Goal: Book appointment/travel/reservation

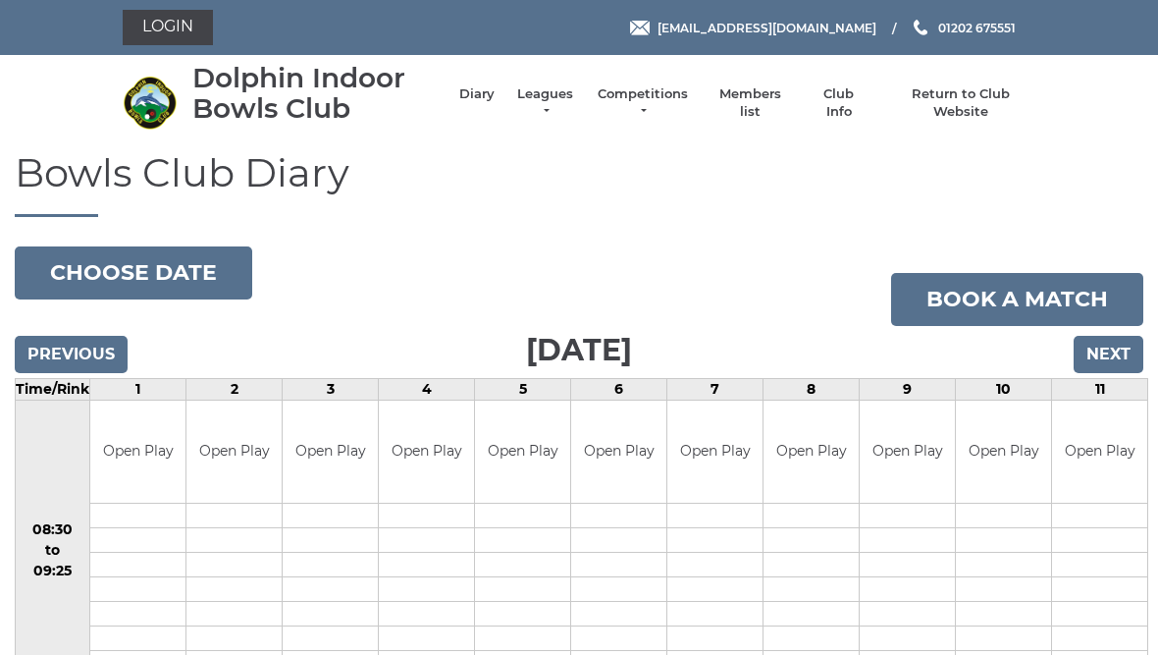
click at [1115, 352] on input "Next" at bounding box center [1109, 354] width 70 height 37
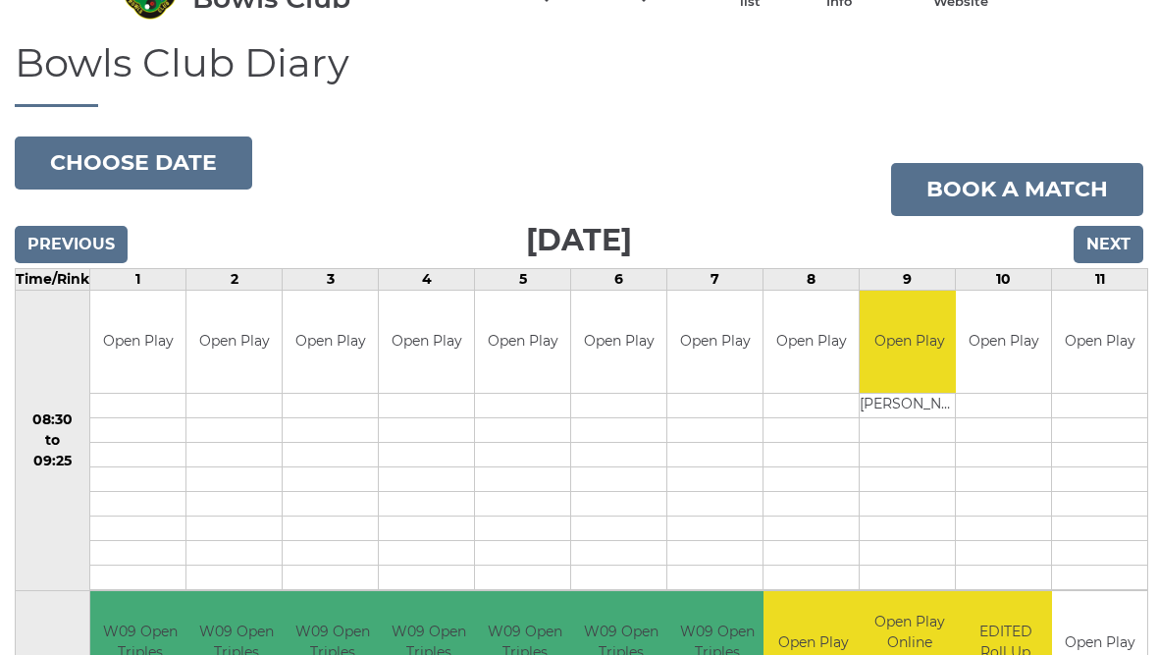
scroll to position [113, 0]
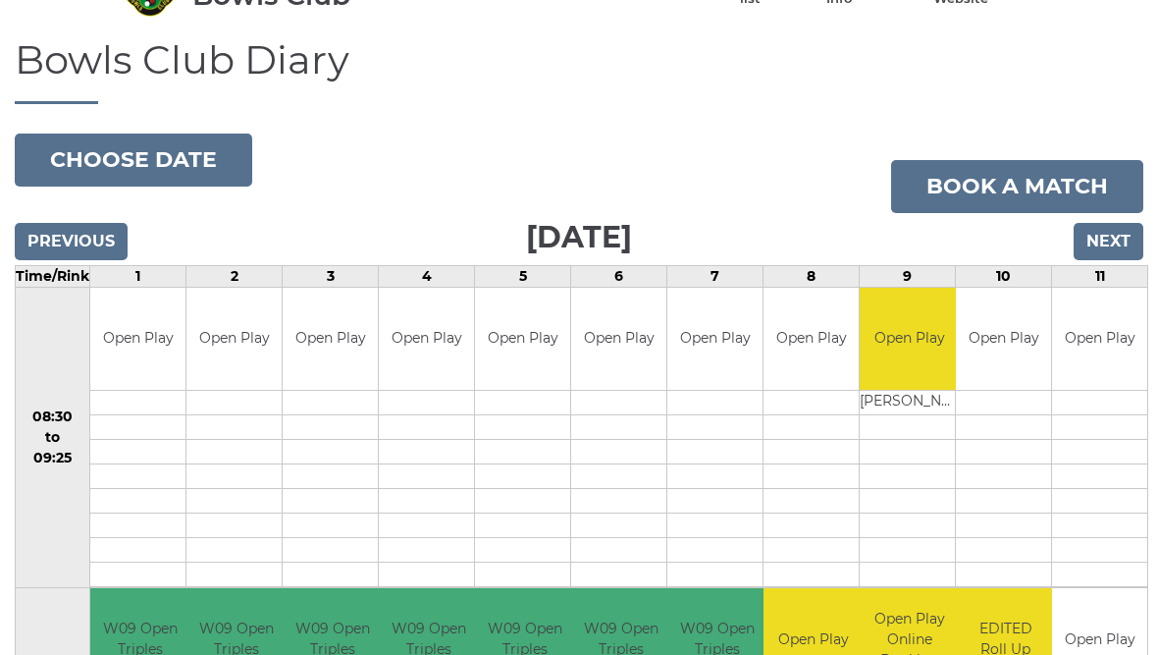
click at [1121, 239] on input "Next" at bounding box center [1109, 241] width 70 height 37
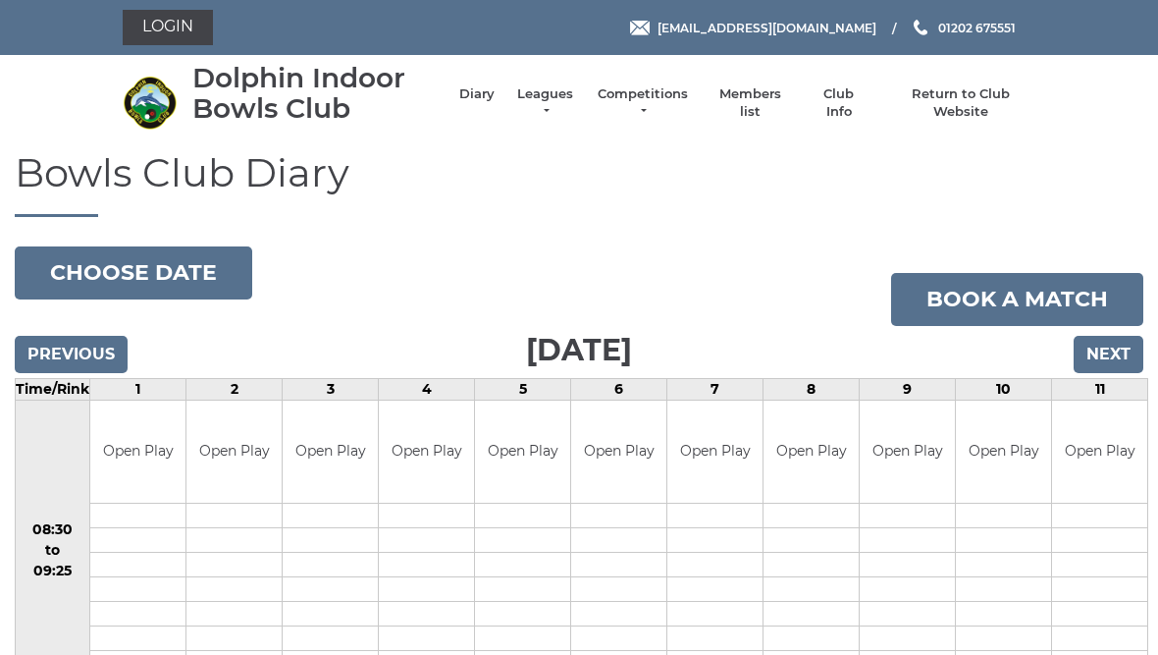
click at [1128, 346] on input "Next" at bounding box center [1109, 354] width 70 height 37
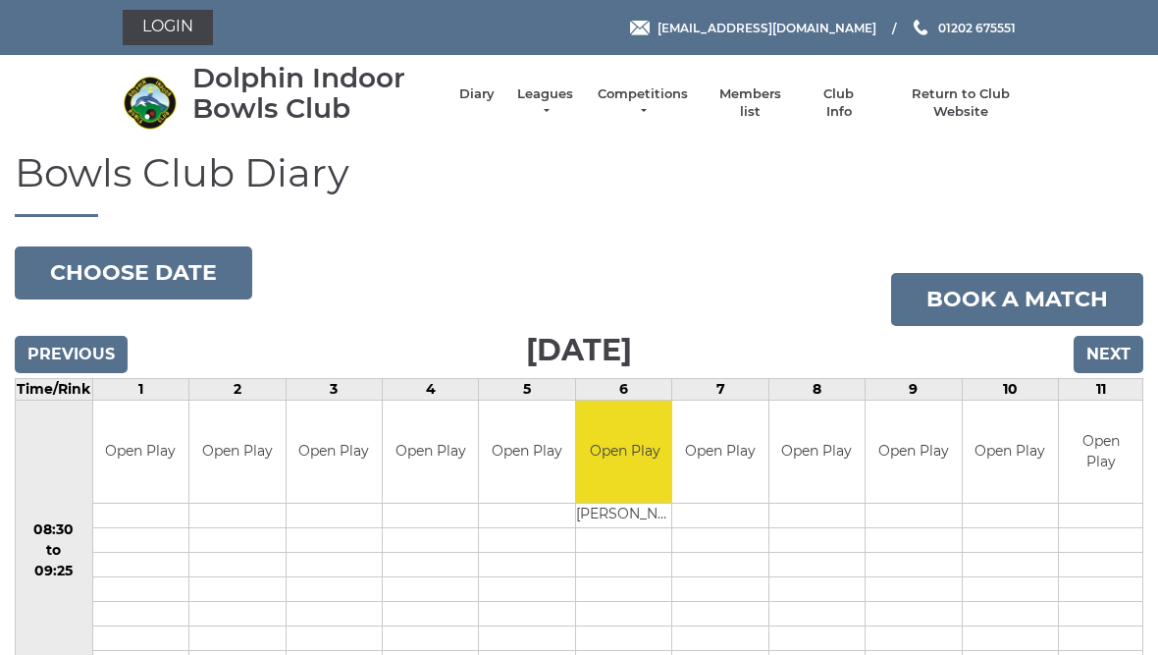
click at [1128, 352] on input "Next" at bounding box center [1109, 354] width 70 height 37
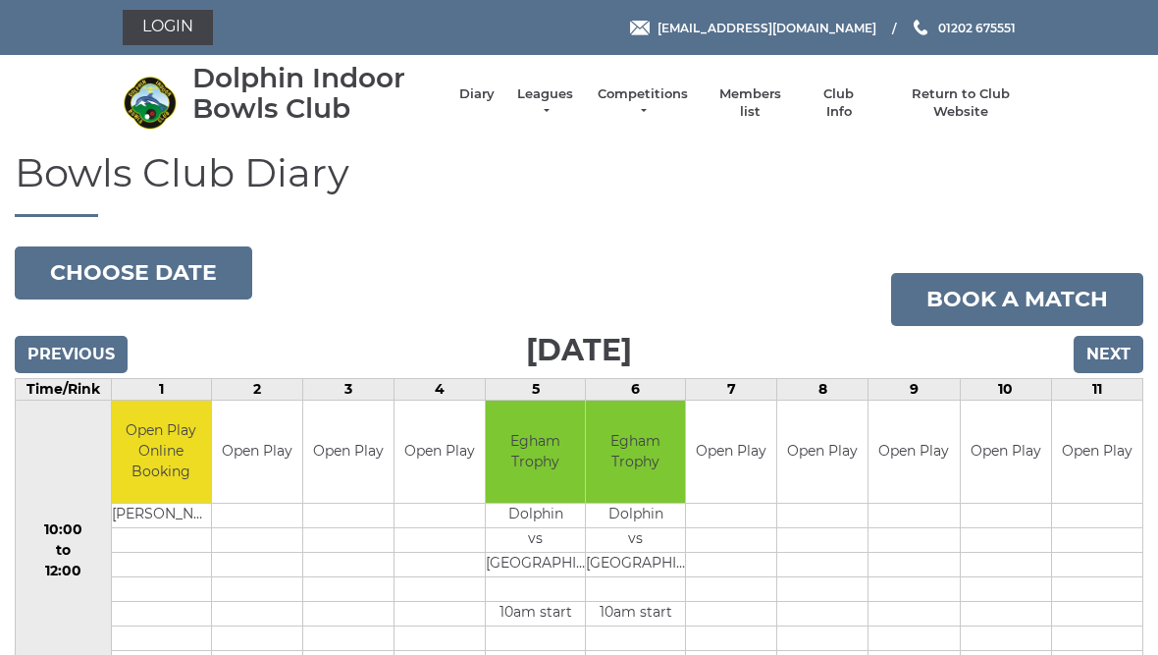
click at [1129, 354] on input "Next" at bounding box center [1109, 354] width 70 height 37
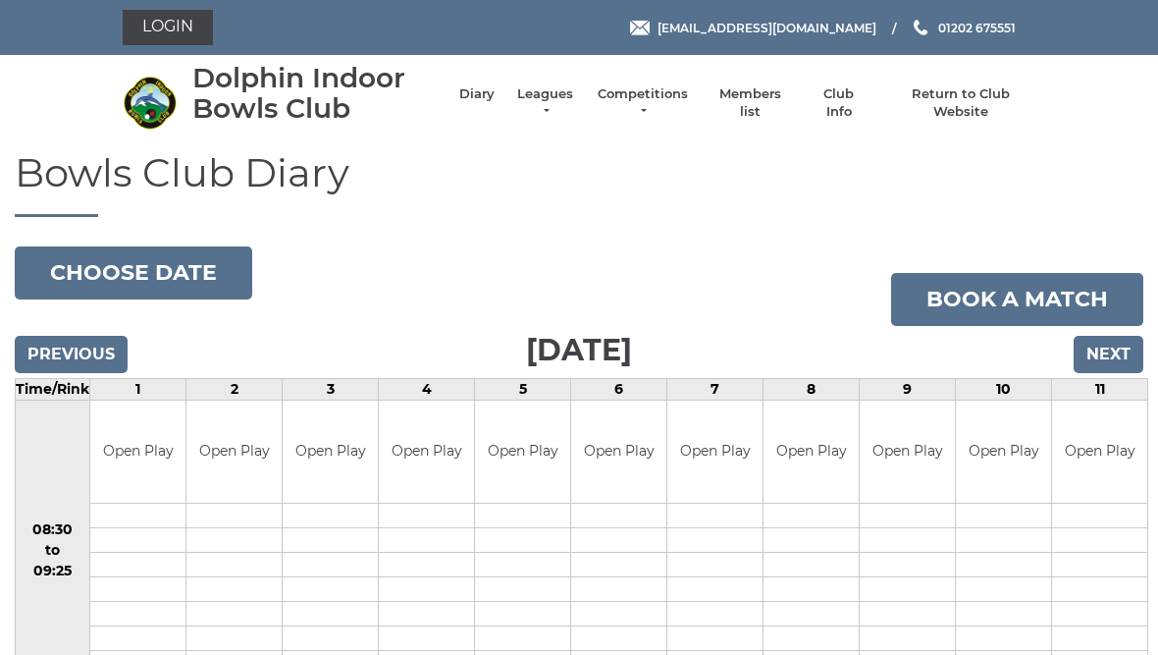
click at [1137, 355] on input "Next" at bounding box center [1109, 354] width 70 height 37
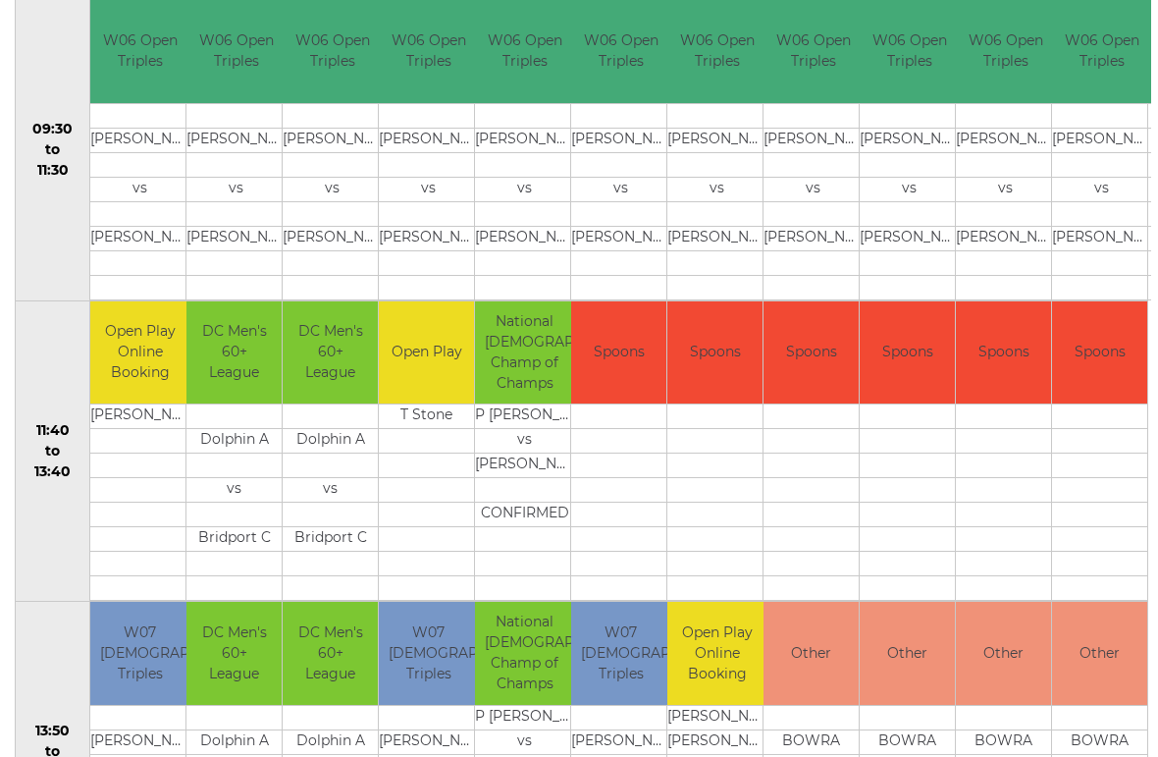
scroll to position [706, 0]
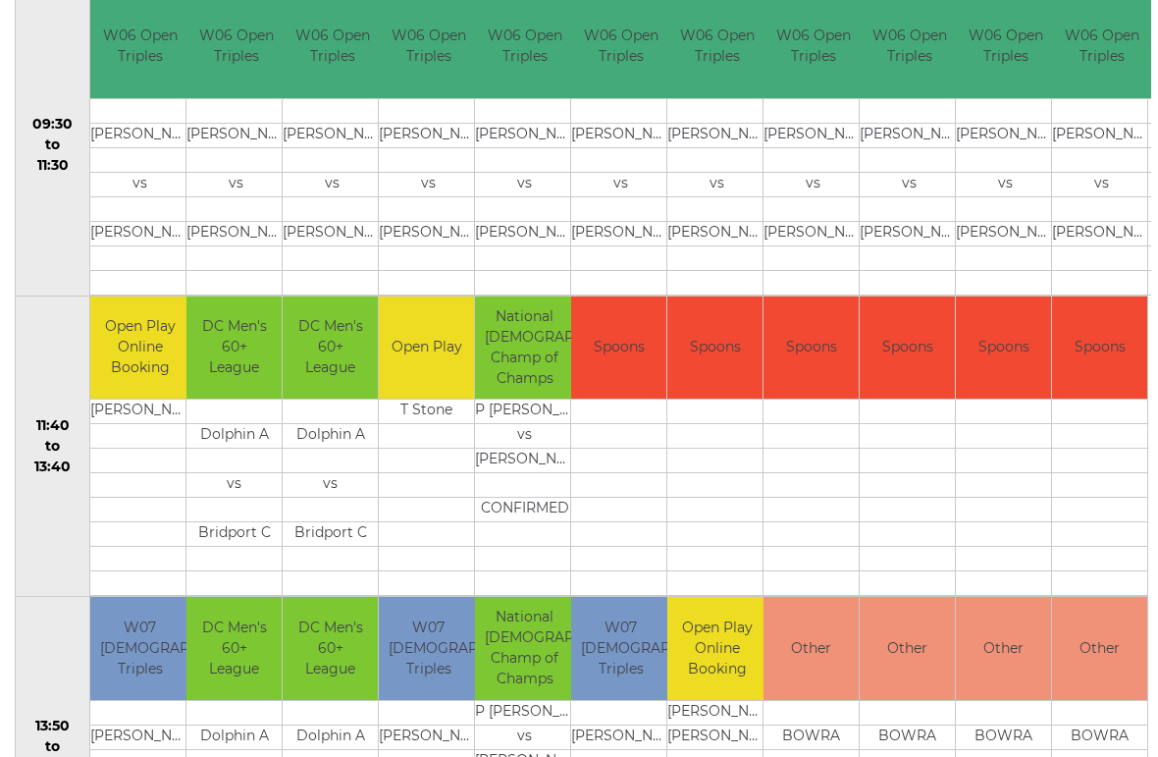
click at [0, 386] on div "Bowls Club Diary [DATE] Choose date Book a match [DATE] Previous Next Time/Rink…" at bounding box center [579, 623] width 1158 height 2356
